Goal: Navigation & Orientation: Understand site structure

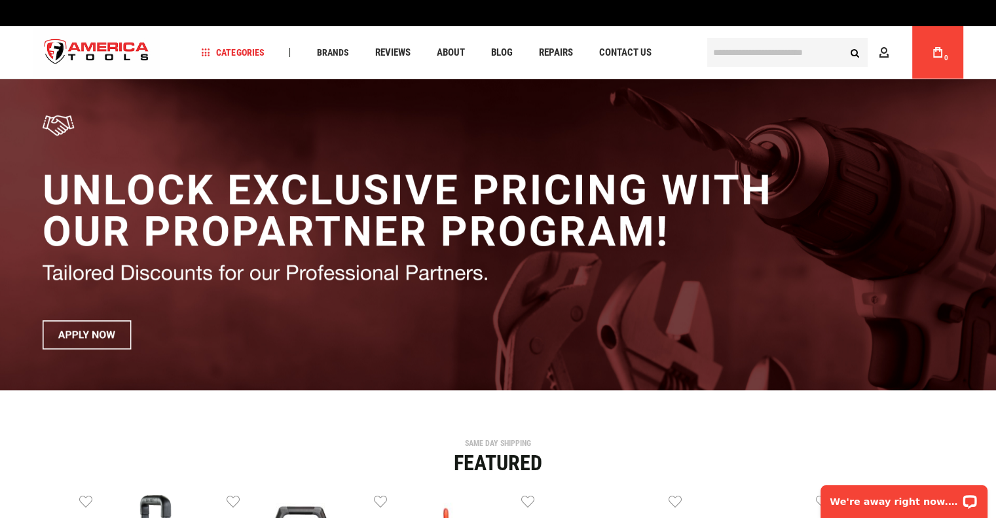
click at [109, 41] on img "store logo" at bounding box center [96, 52] width 127 height 49
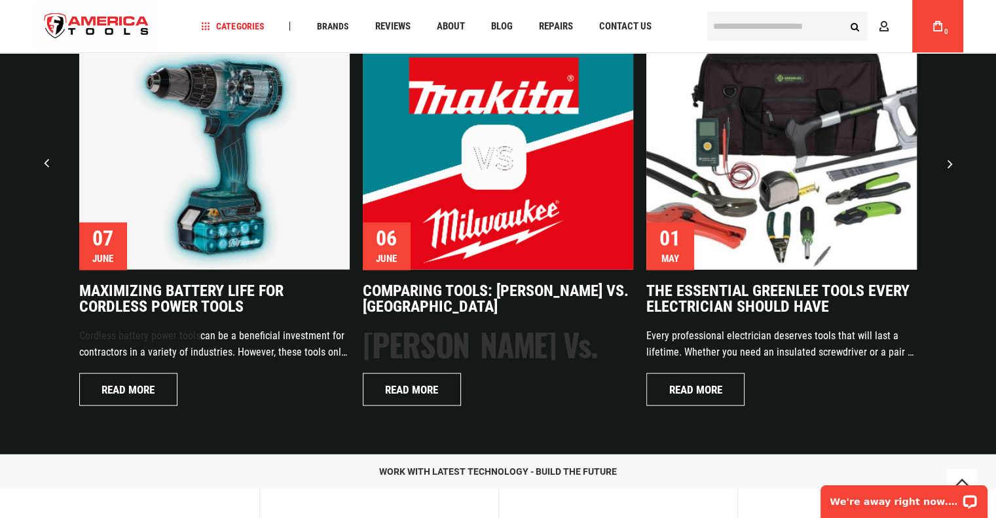
scroll to position [3138, 0]
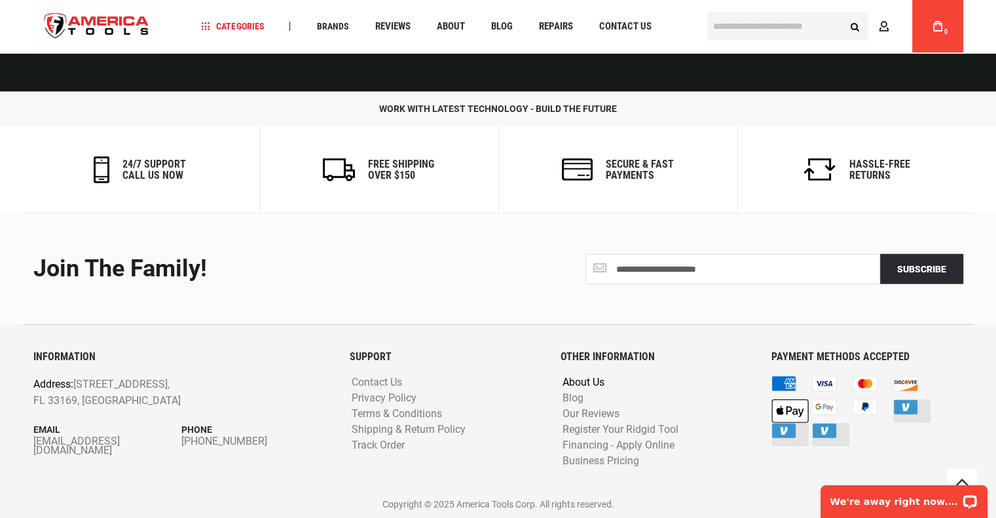
click at [584, 381] on link "About Us" at bounding box center [583, 383] width 48 height 12
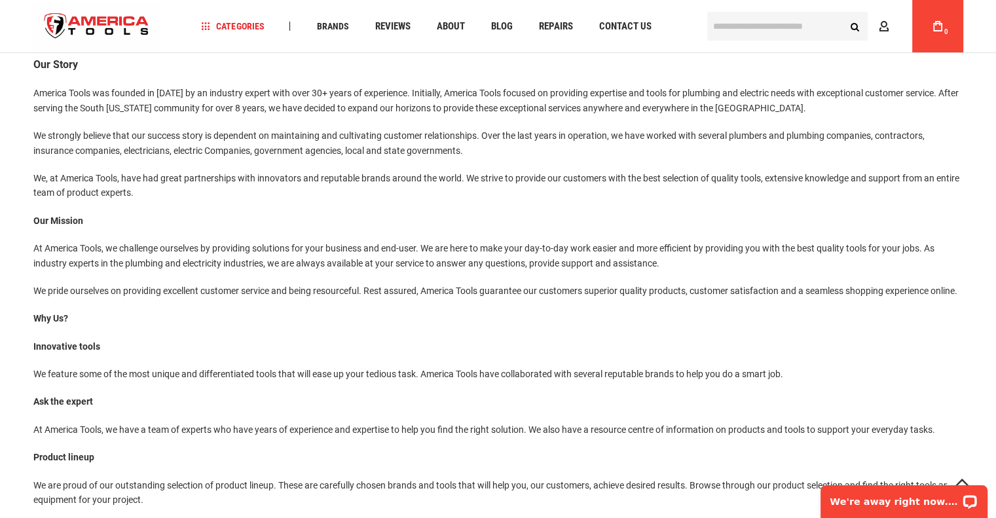
scroll to position [132, 0]
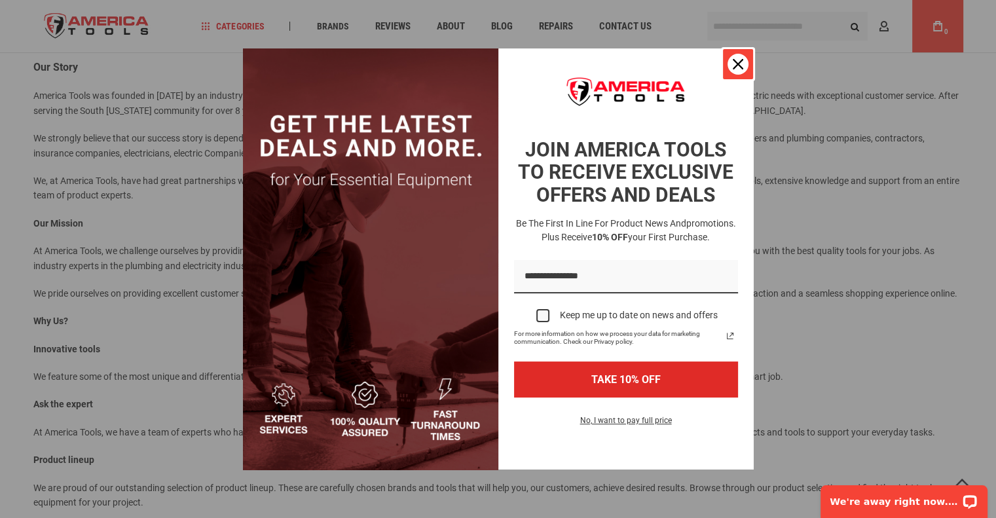
click at [734, 58] on div "Close" at bounding box center [738, 64] width 21 height 21
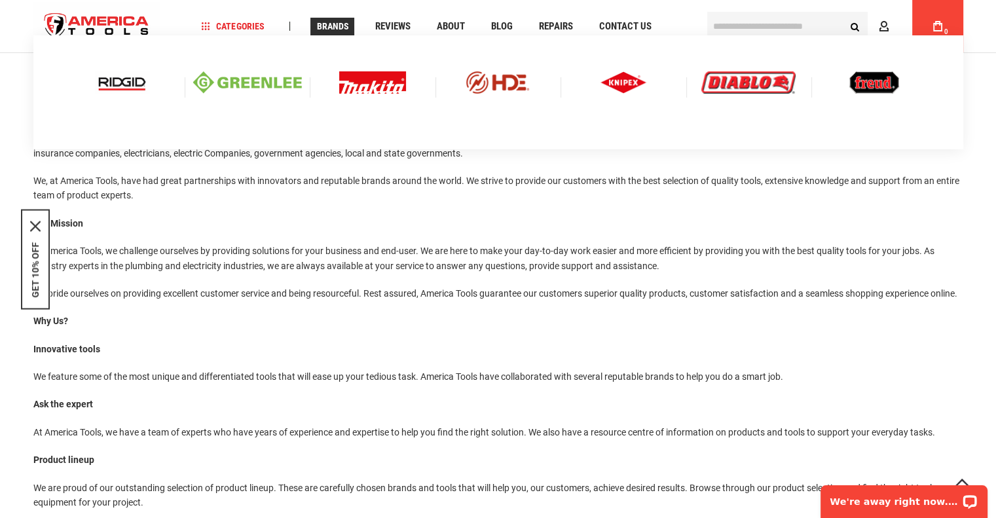
click at [344, 28] on span "Brands" at bounding box center [332, 26] width 32 height 9
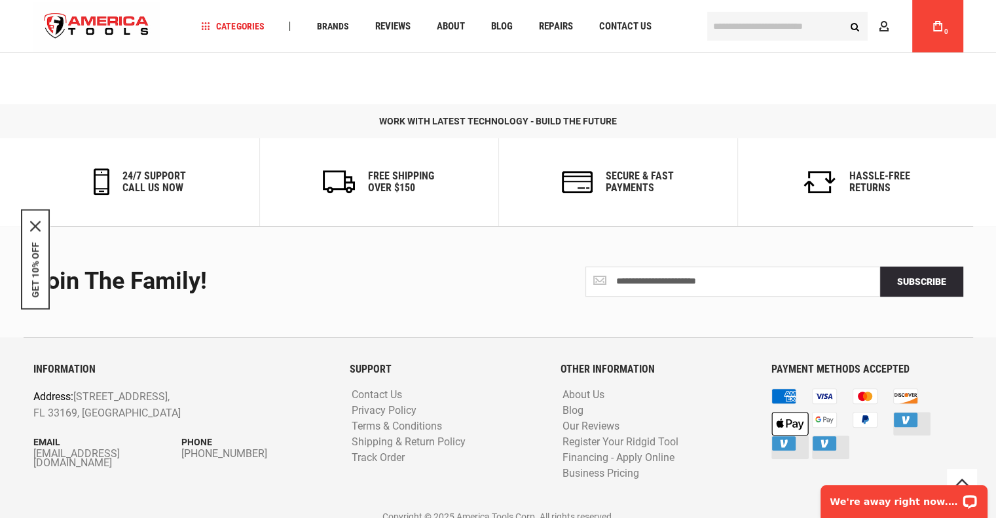
scroll to position [683, 0]
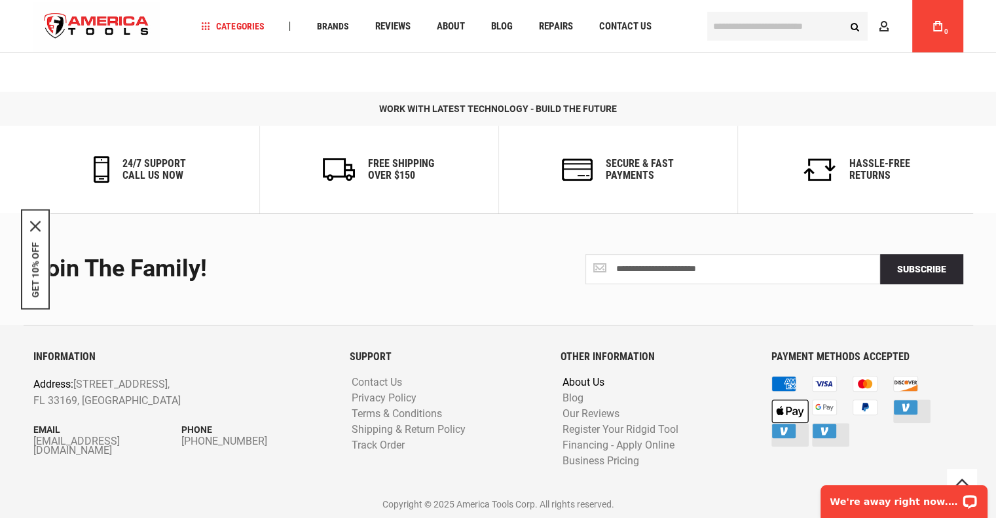
click at [599, 385] on link "About Us" at bounding box center [583, 383] width 48 height 12
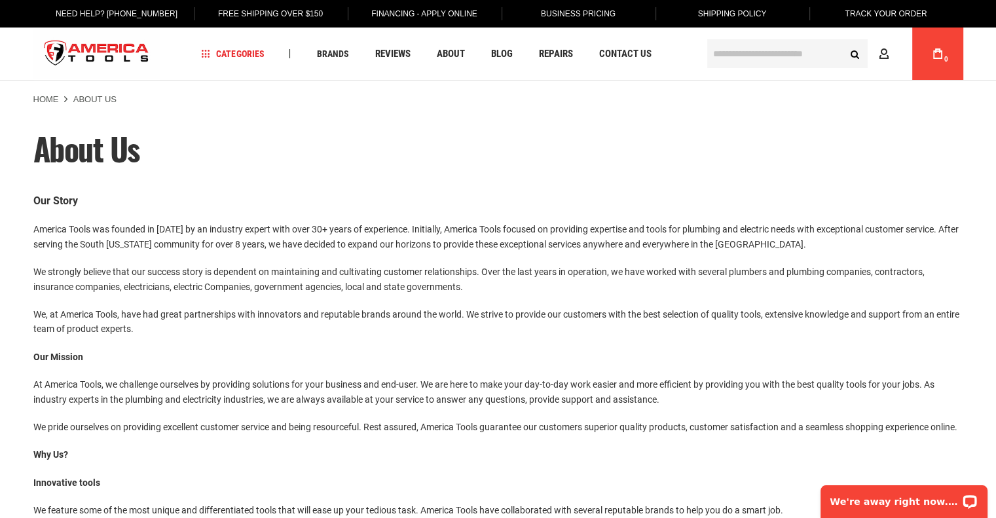
click at [110, 47] on img "store logo" at bounding box center [96, 53] width 127 height 49
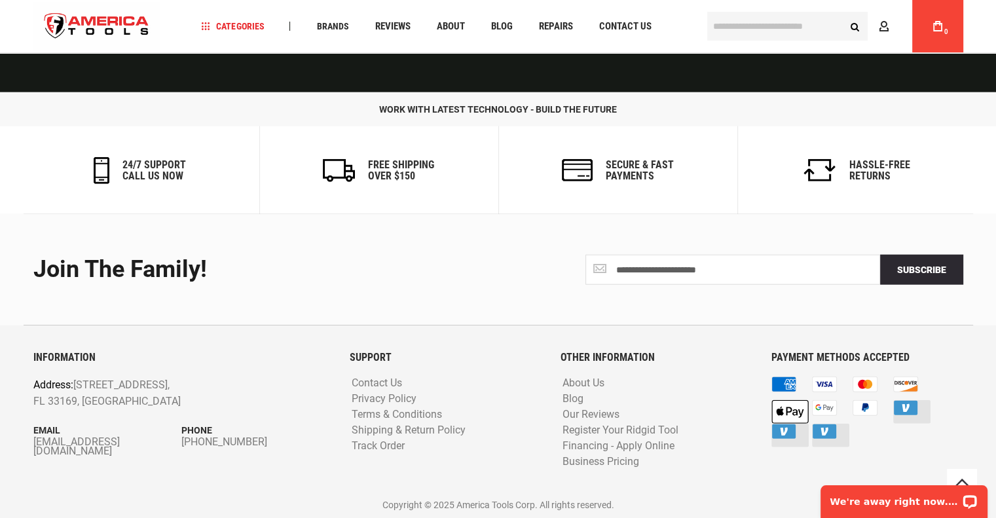
scroll to position [3138, 0]
click at [580, 377] on link "About Us" at bounding box center [583, 383] width 48 height 12
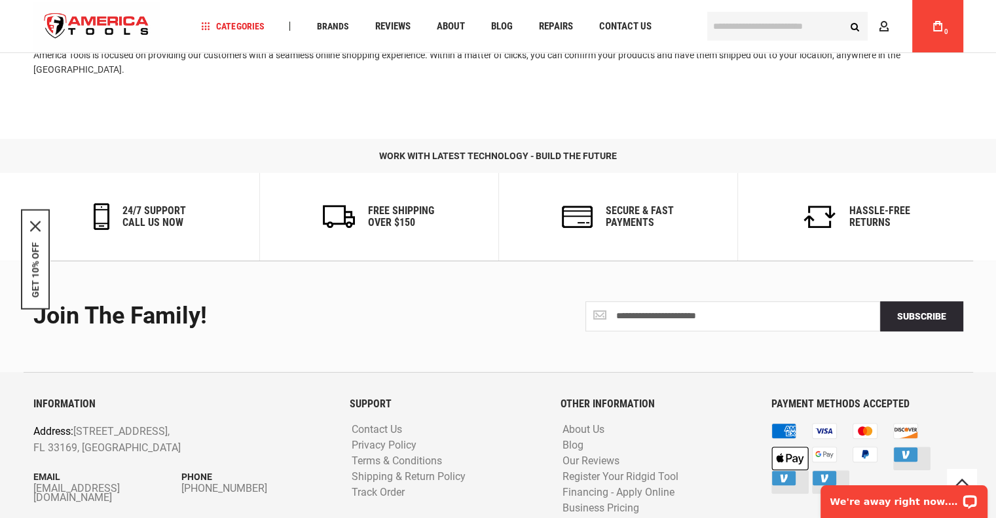
scroll to position [683, 0]
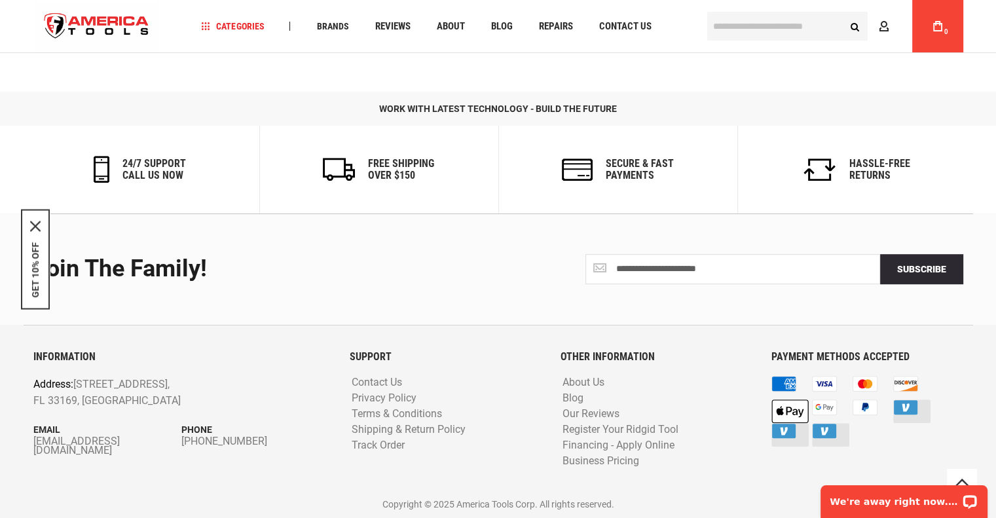
click at [86, 18] on img "store logo" at bounding box center [96, 26] width 127 height 49
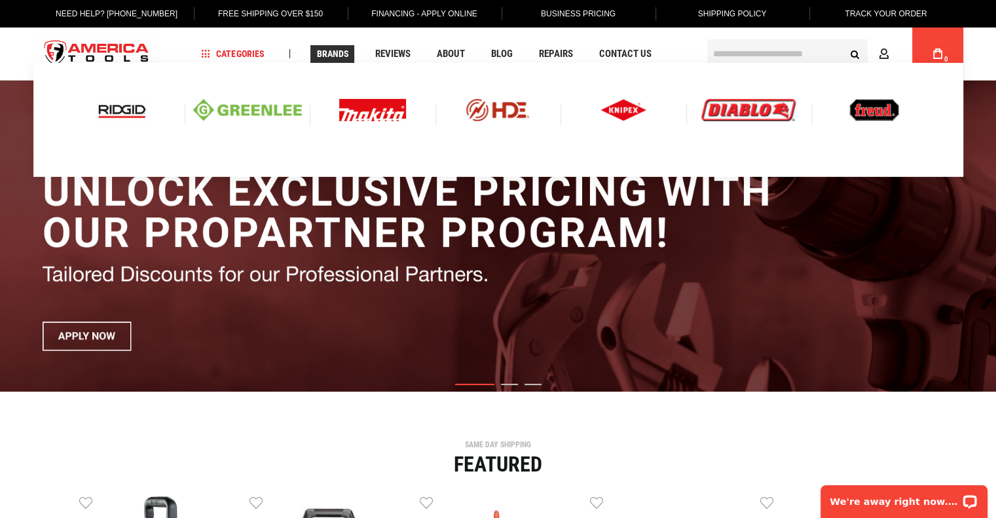
click at [334, 50] on span "Brands" at bounding box center [332, 53] width 32 height 9
